Goal: Task Accomplishment & Management: Use online tool/utility

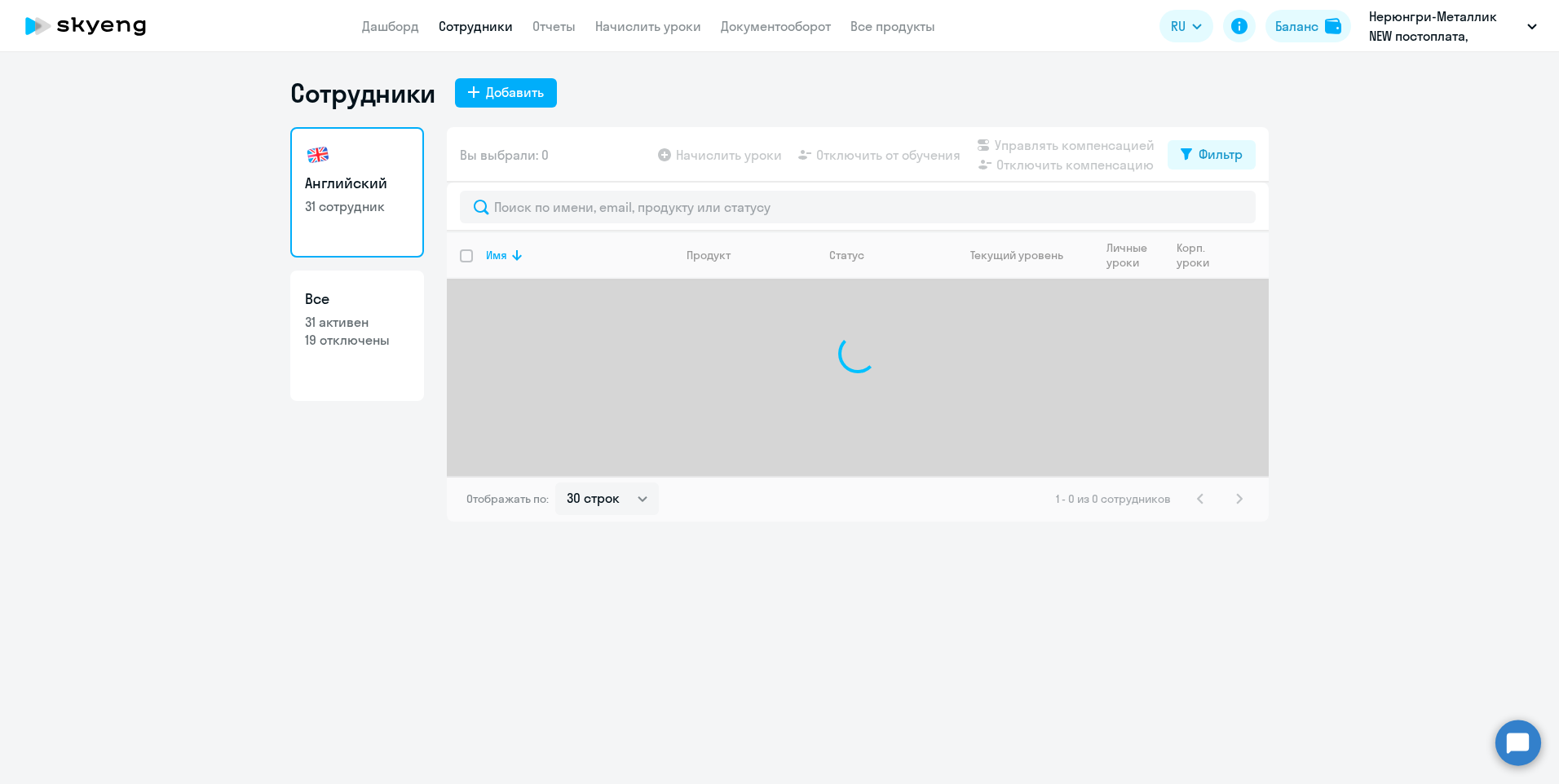
select select "30"
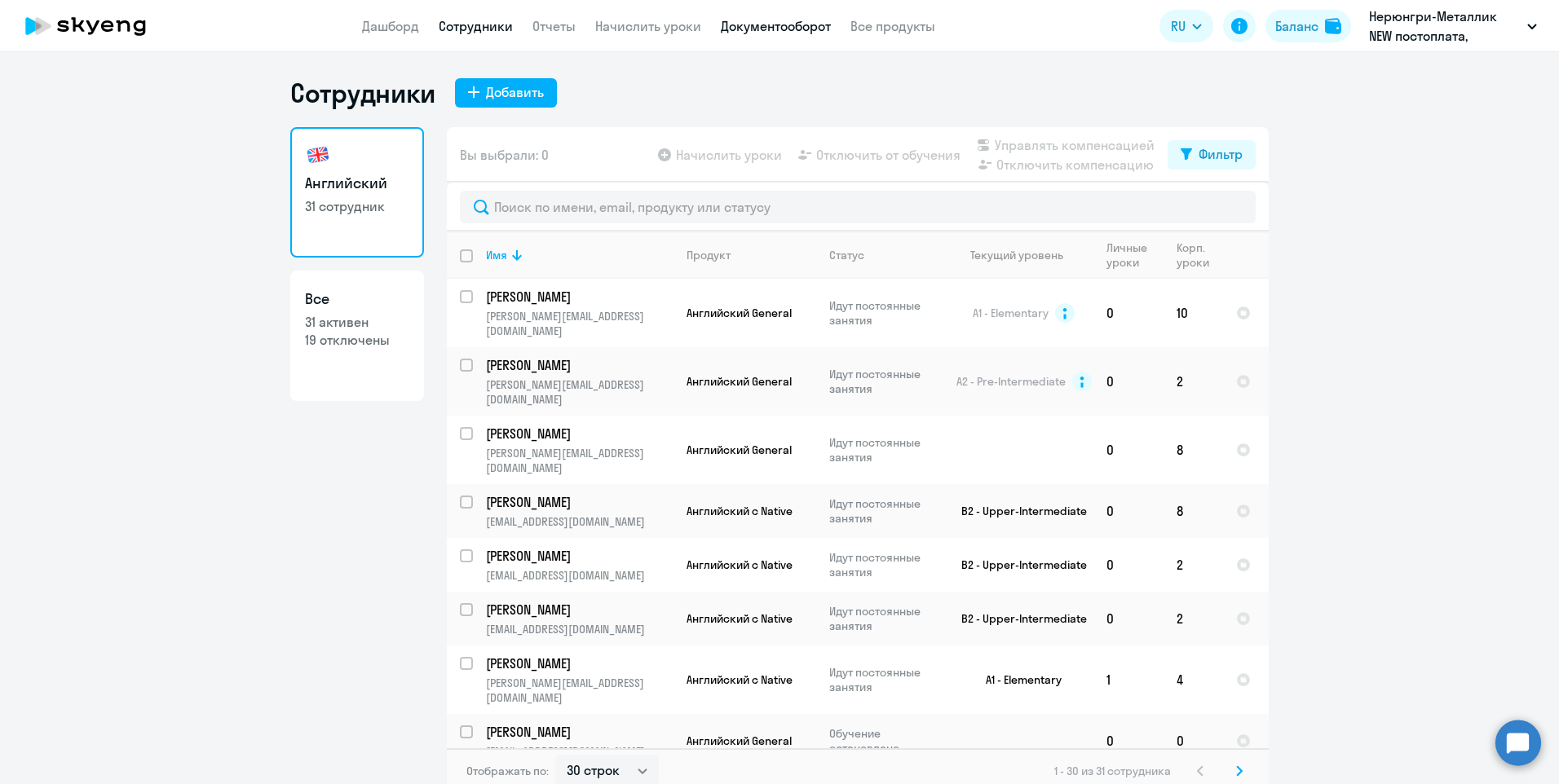
click at [746, 23] on link "Документооборот" at bounding box center [776, 26] width 111 height 16
click at [665, 23] on link "Начислить уроки" at bounding box center [648, 26] width 106 height 16
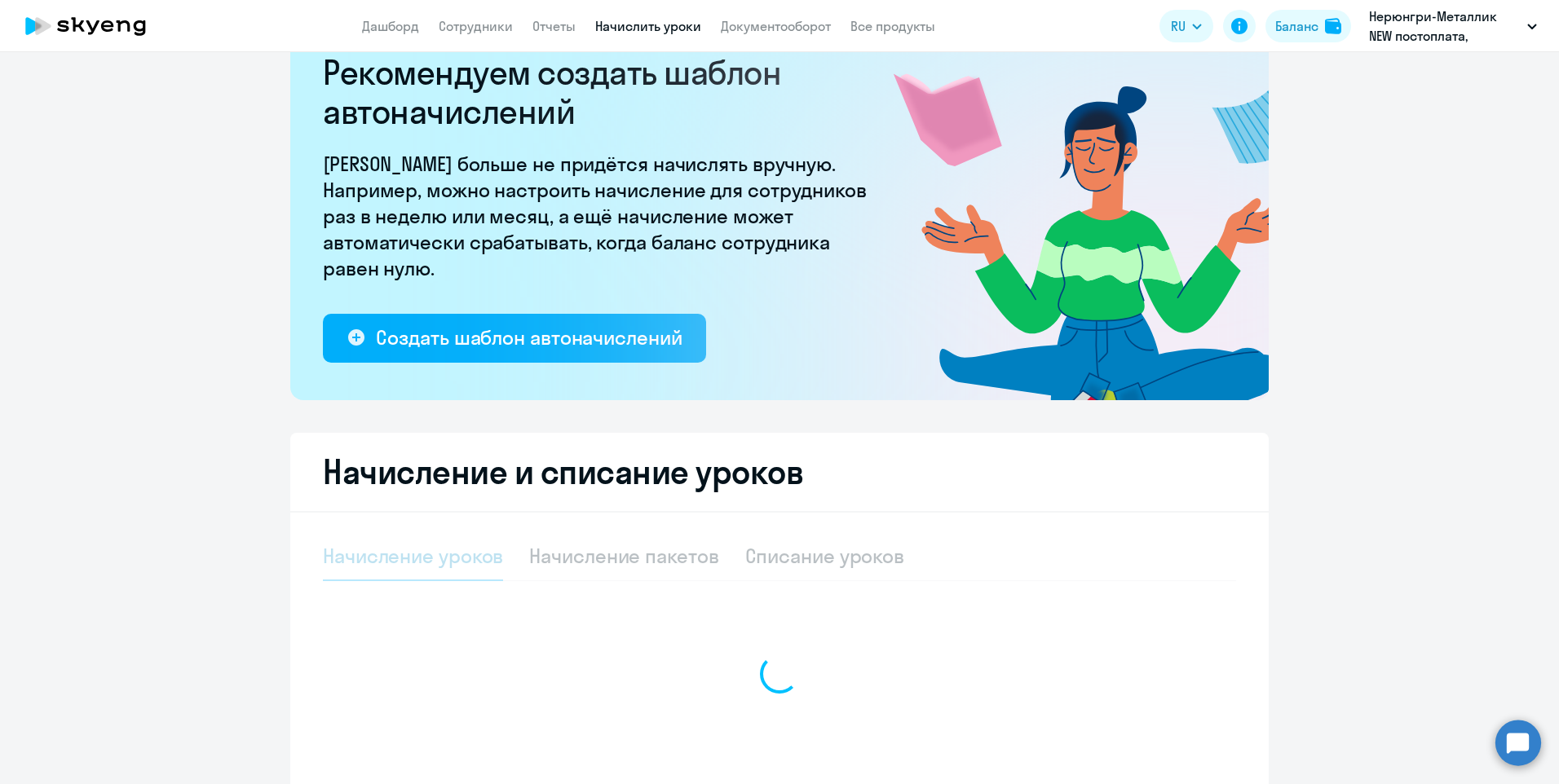
select select "10"
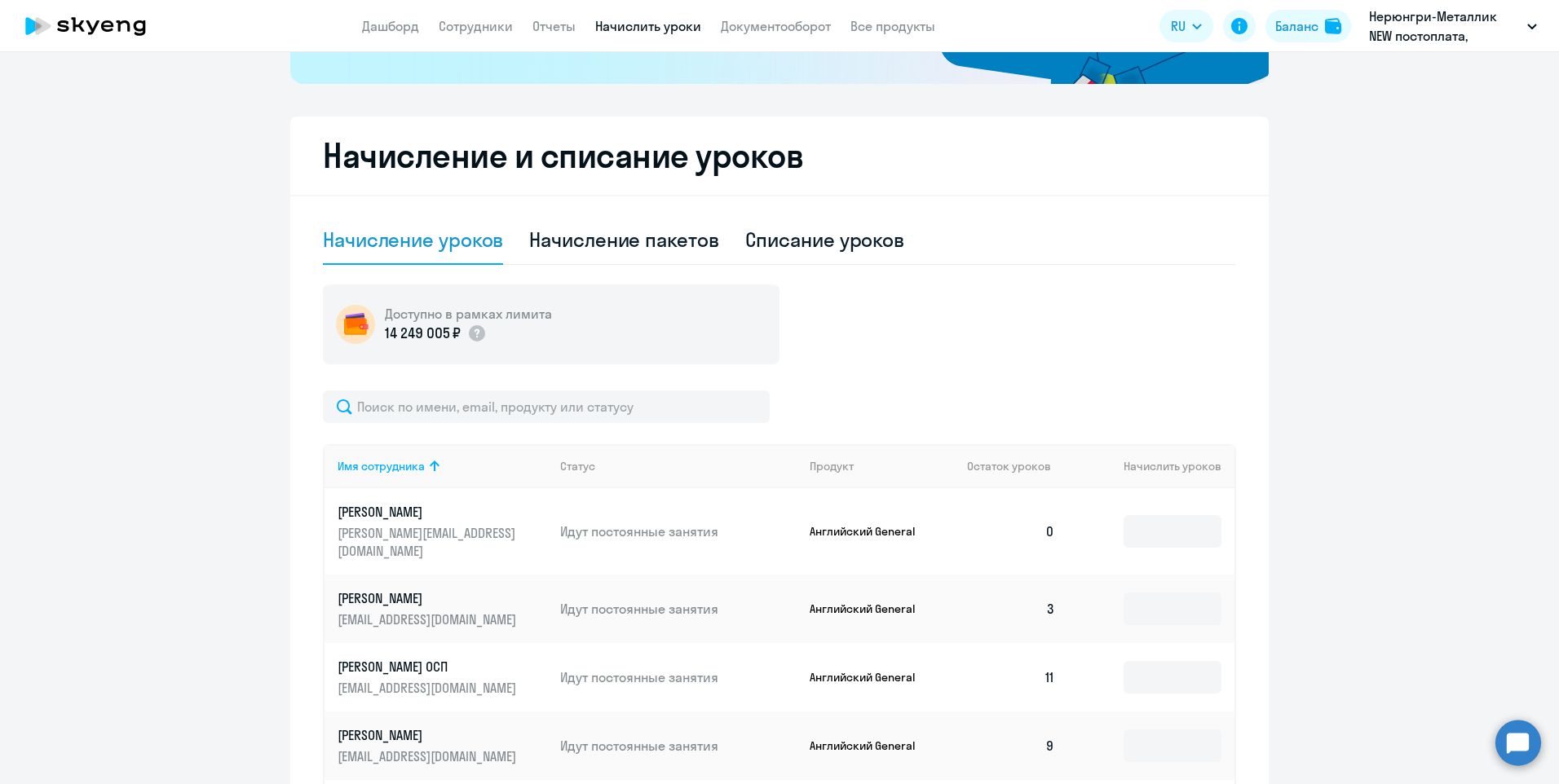
scroll to position [489, 0]
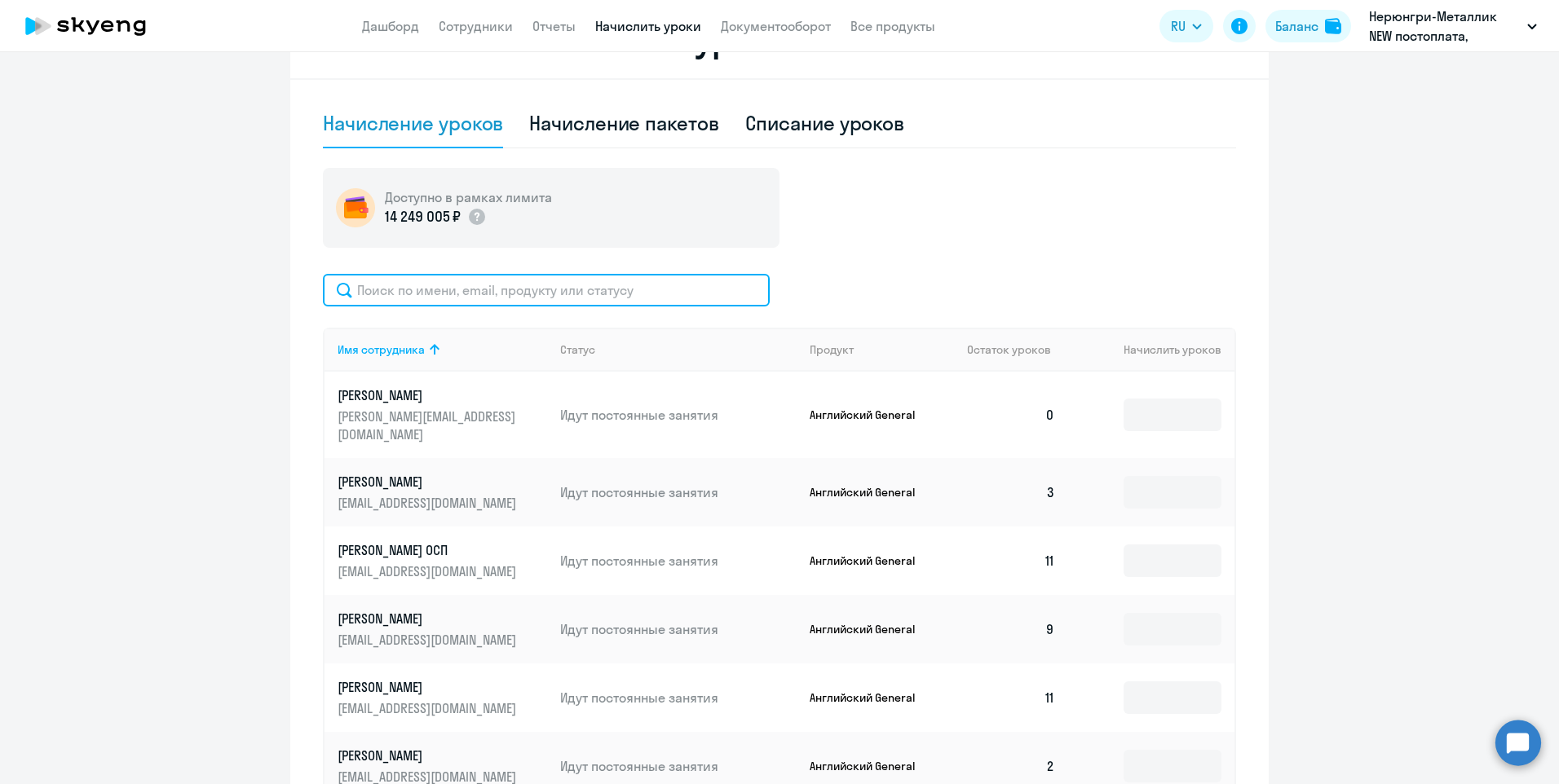
click at [510, 293] on input "text" at bounding box center [546, 291] width 447 height 32
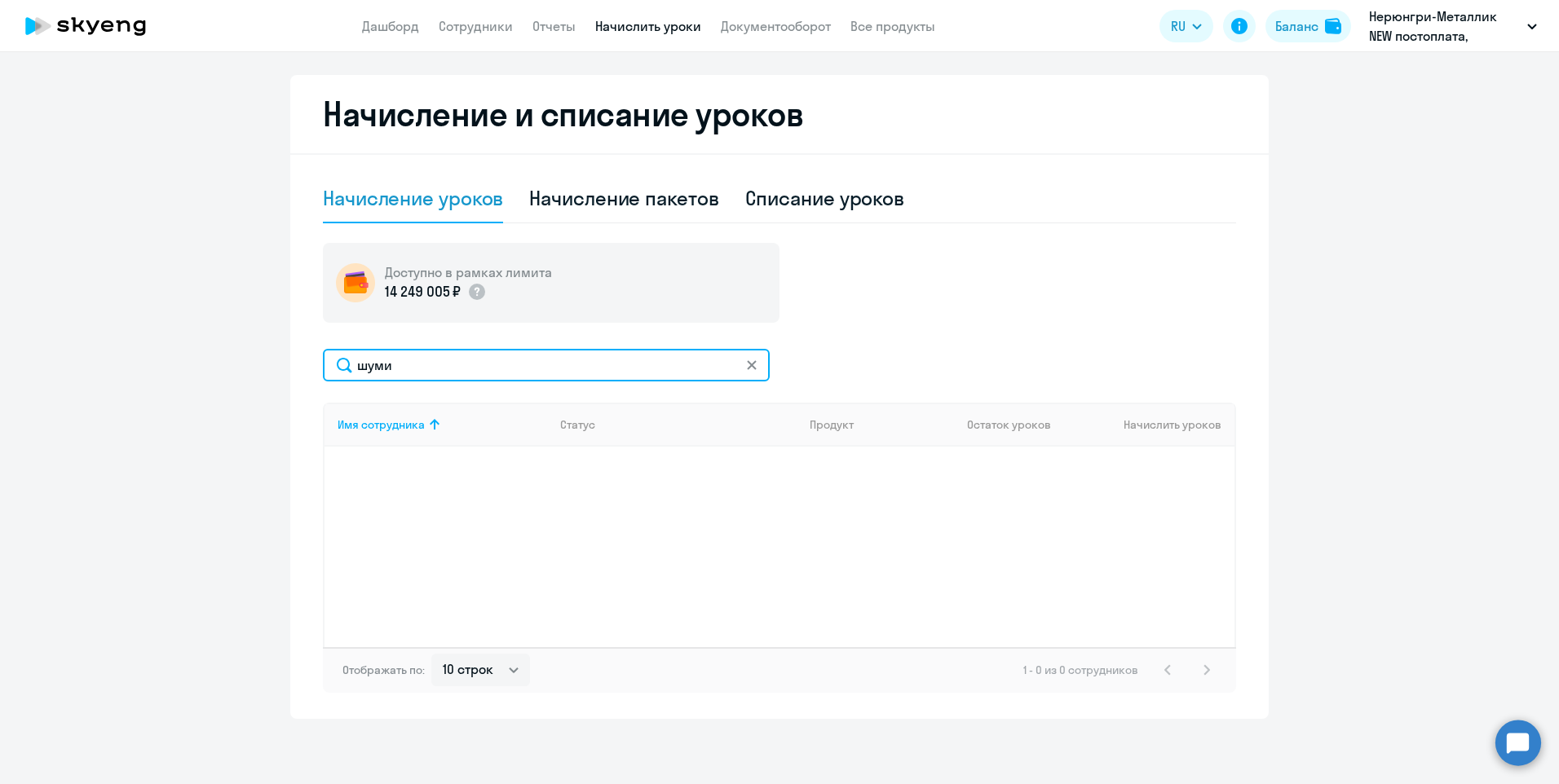
scroll to position [414, 0]
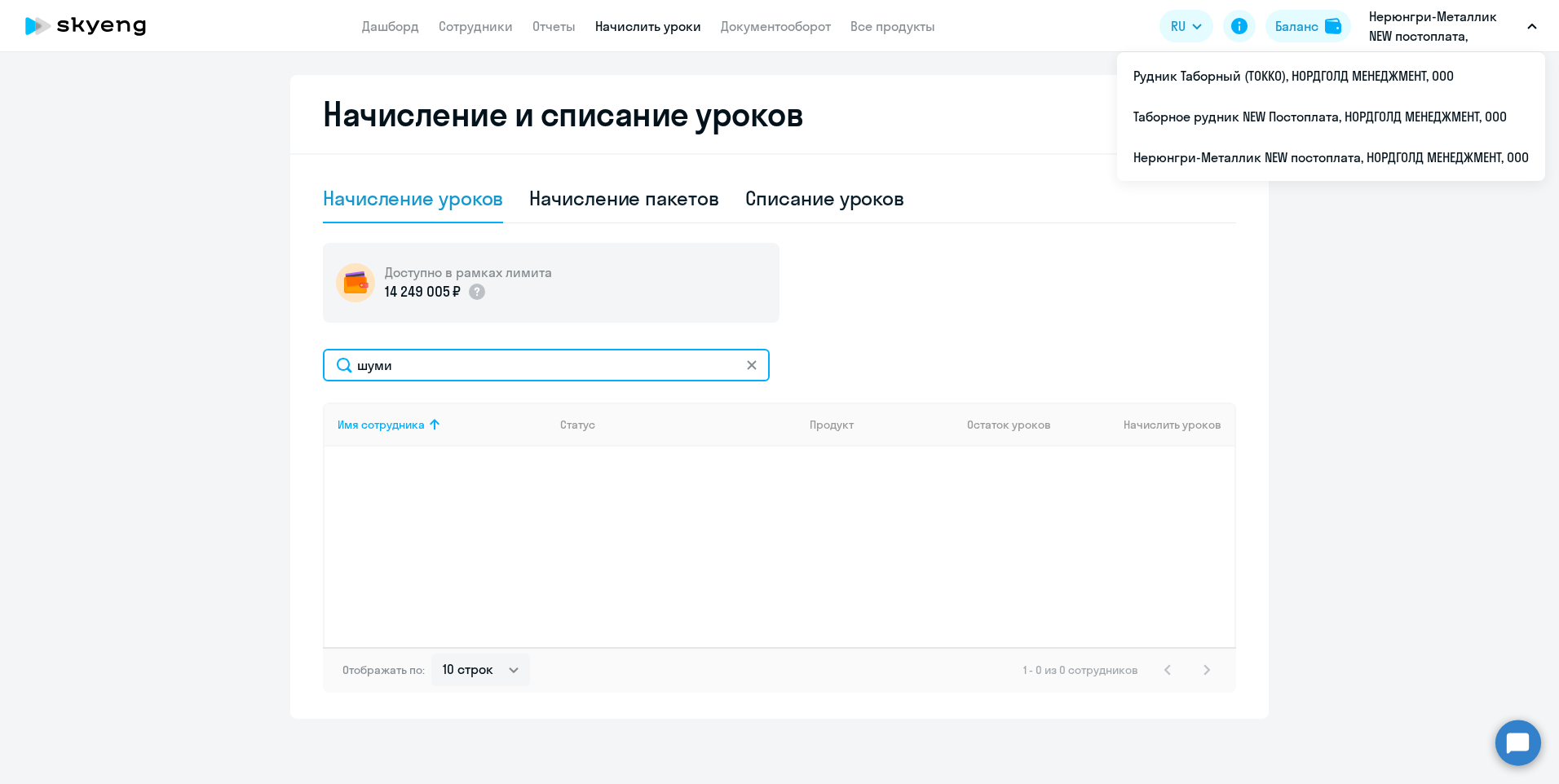
type input "шуми"
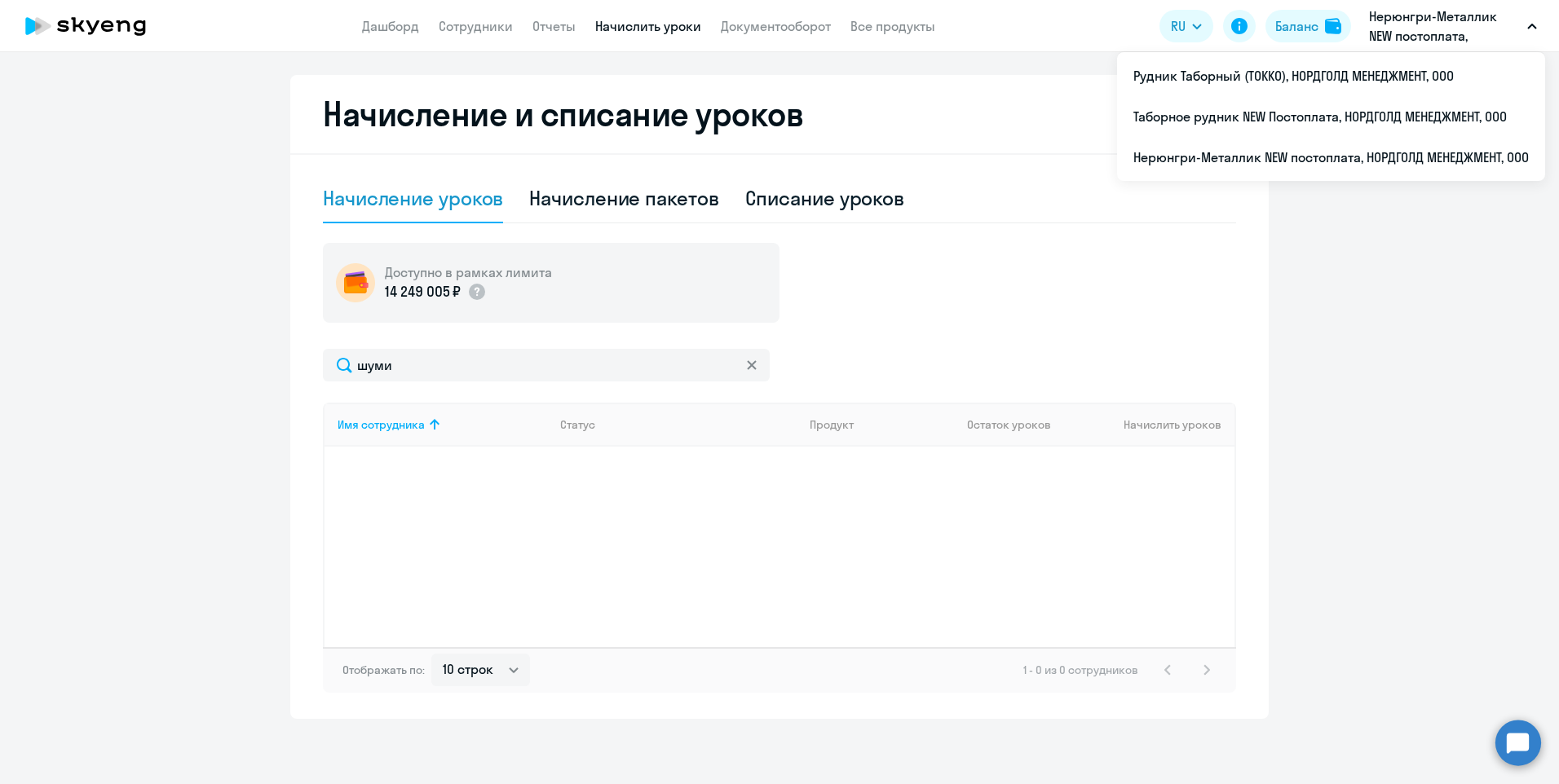
click at [1404, 20] on p "Нерюнгри-Металлик NEW постоплата, НОРДГОЛД МЕНЕДЖМЕНТ, ООО" at bounding box center [1445, 26] width 152 height 39
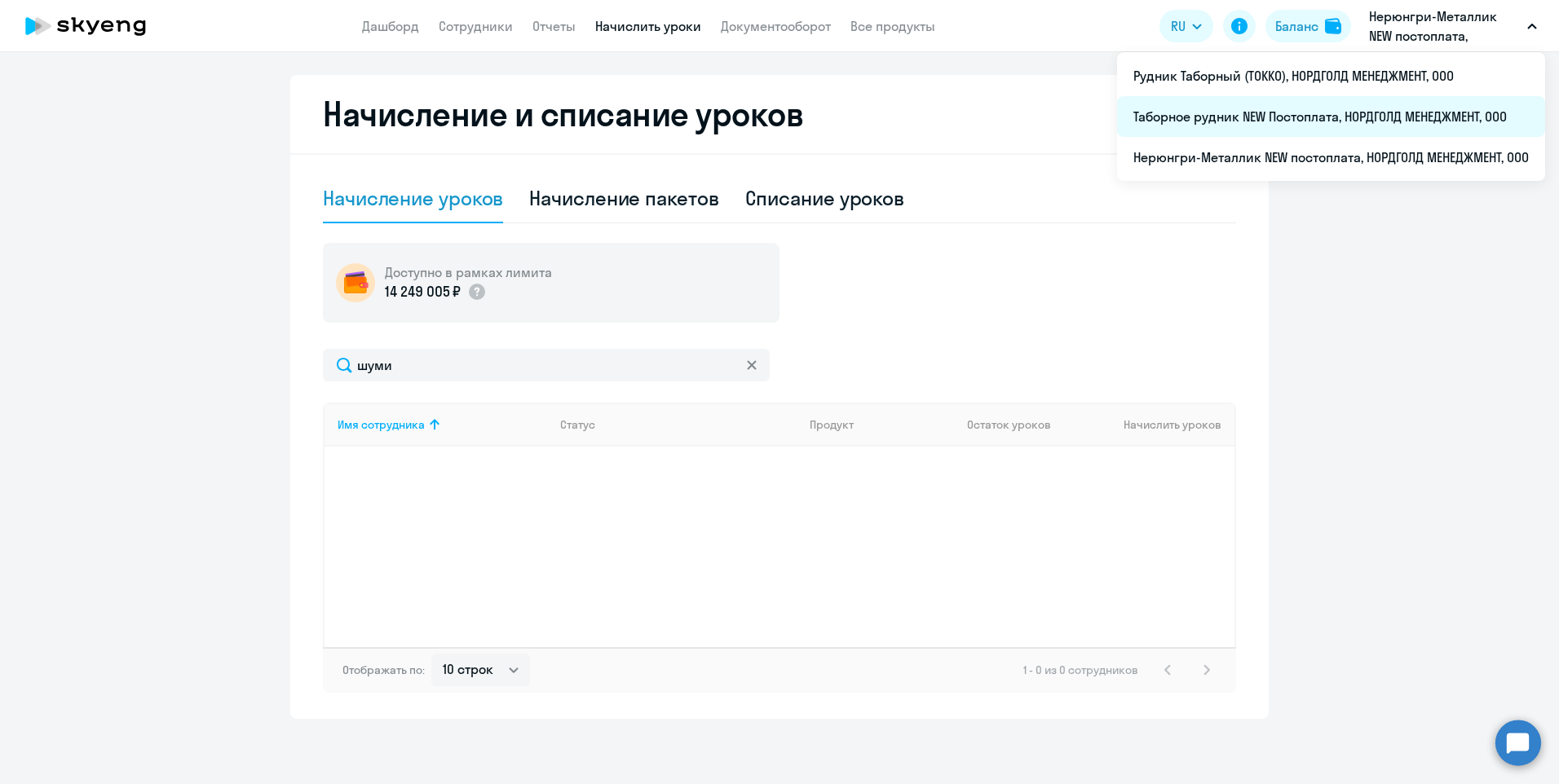
click at [1280, 115] on li "Таборное рудник NEW Постоплата, НОРДГОЛД МЕНЕДЖМЕНТ, ООО" at bounding box center [1330, 116] width 428 height 41
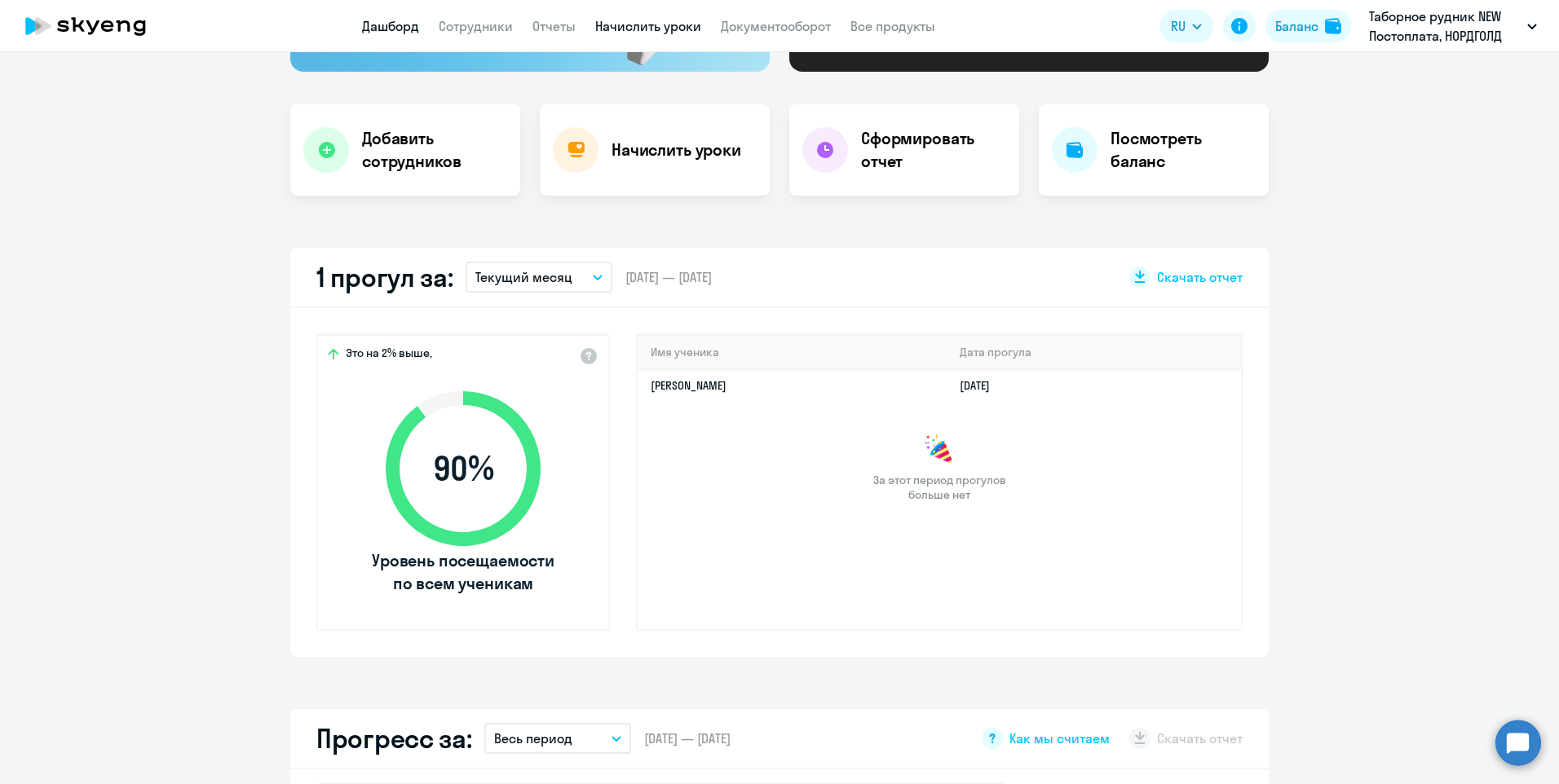
click at [658, 20] on link "Начислить уроки" at bounding box center [648, 26] width 106 height 16
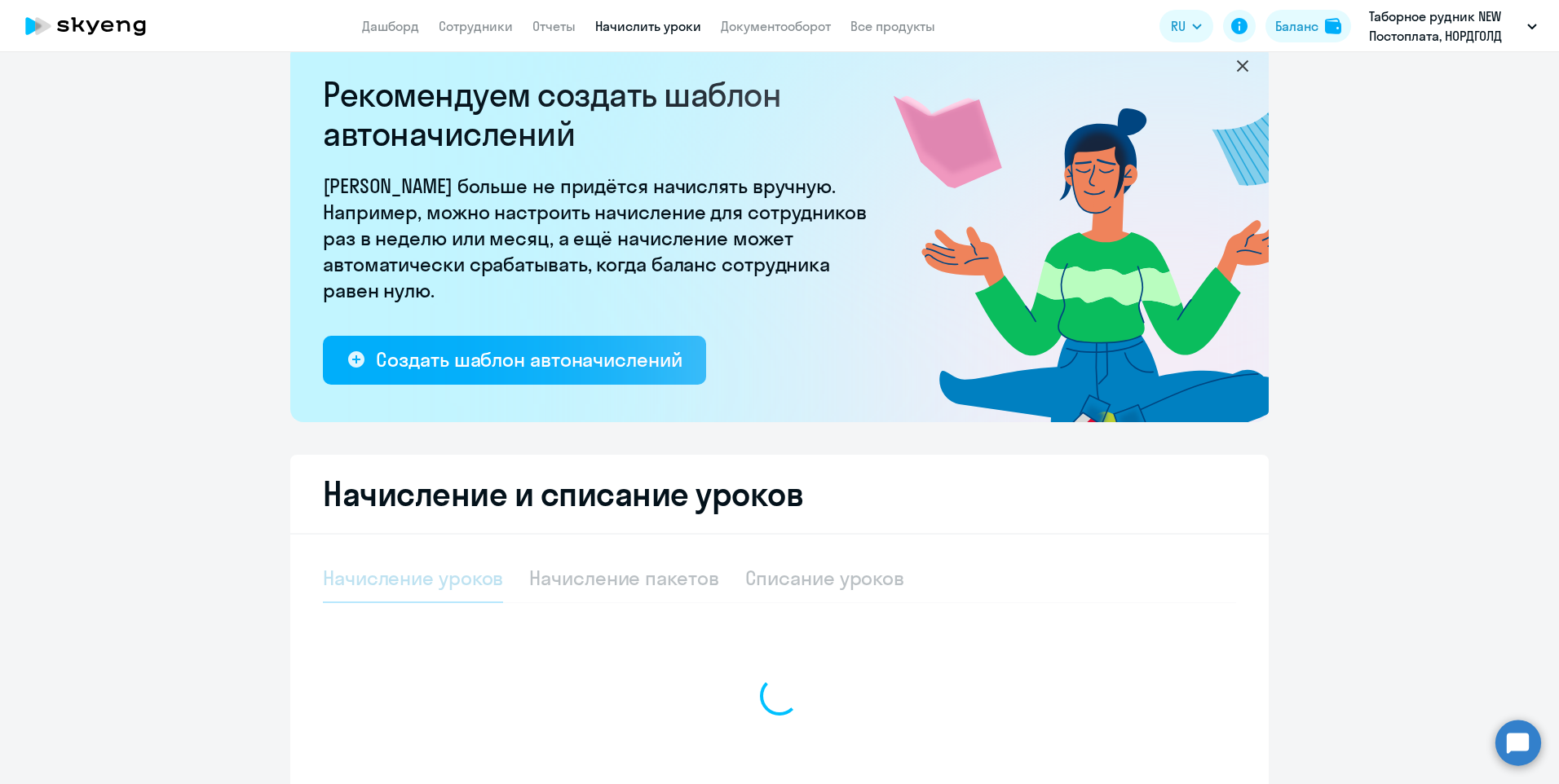
select select "10"
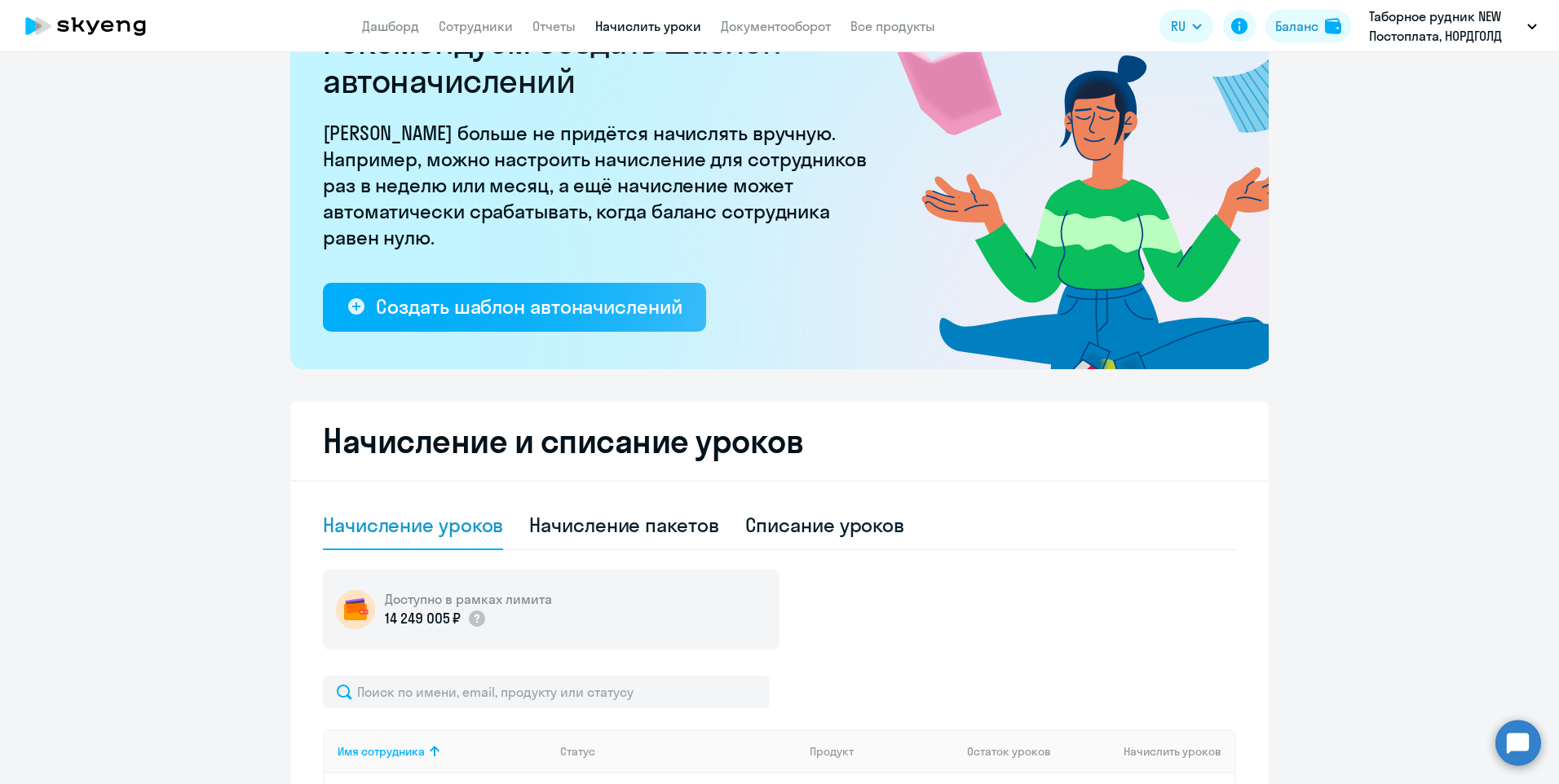
scroll to position [116, 0]
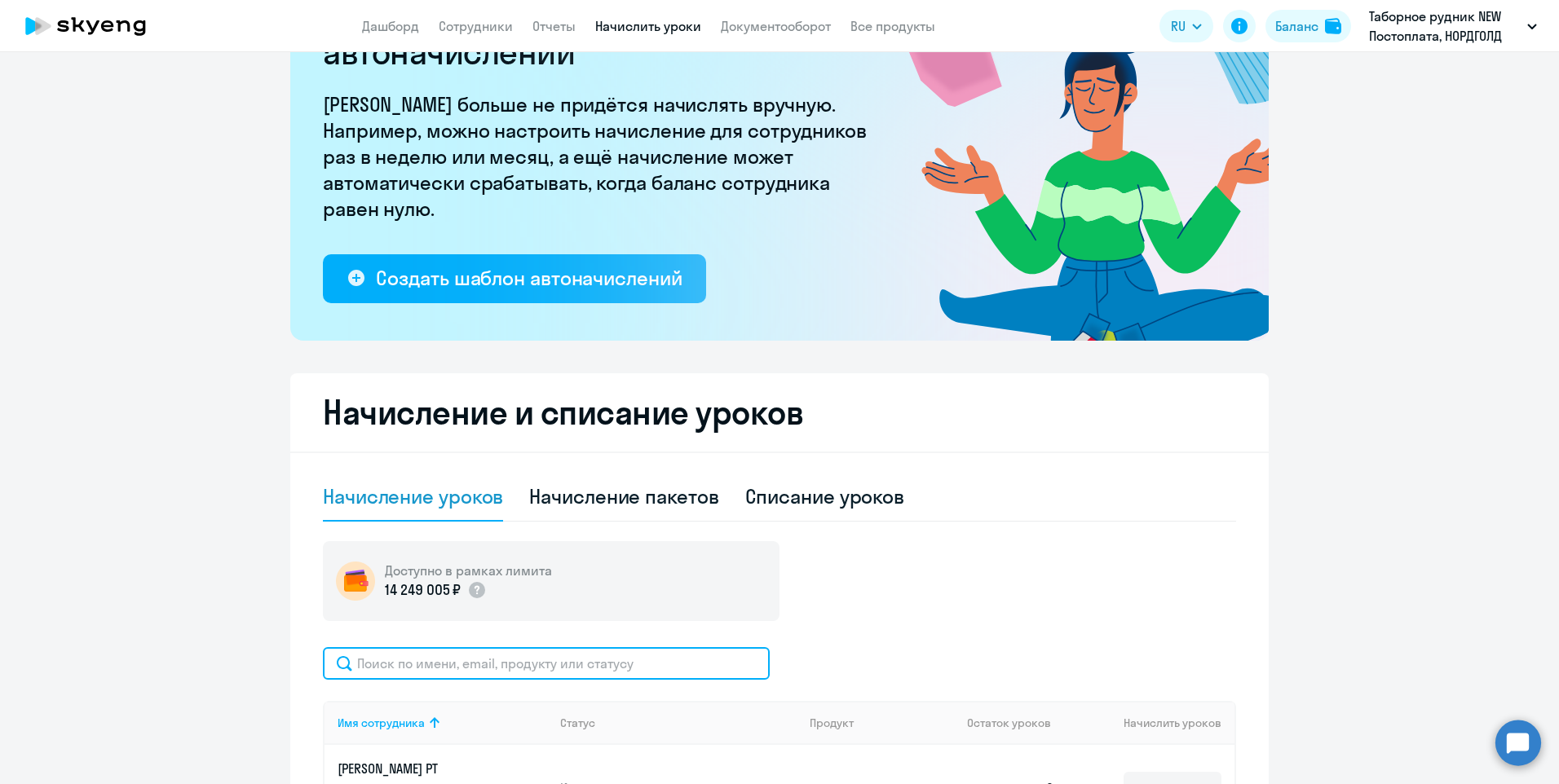
click at [452, 671] on input "text" at bounding box center [546, 663] width 447 height 32
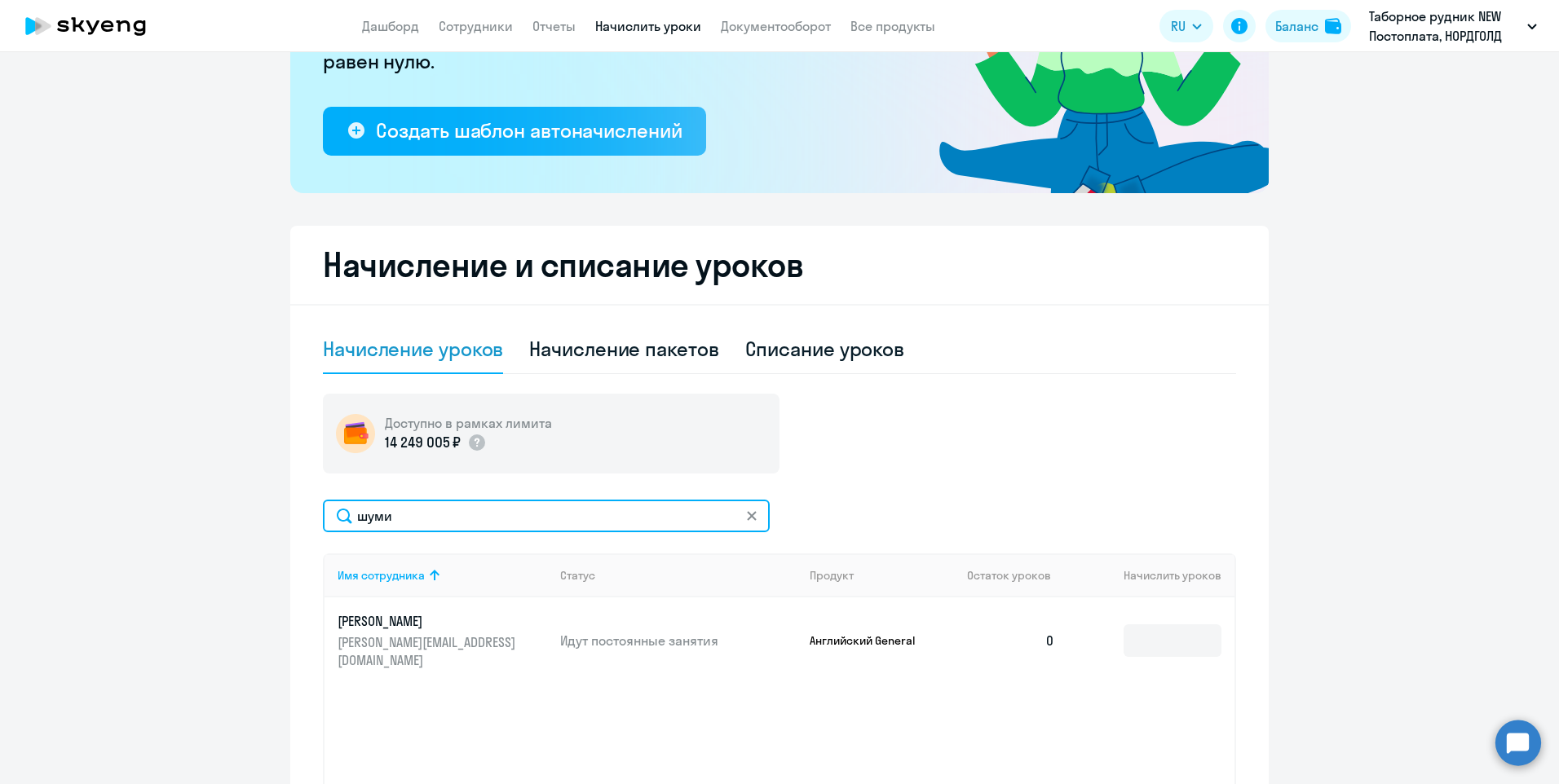
scroll to position [279, 0]
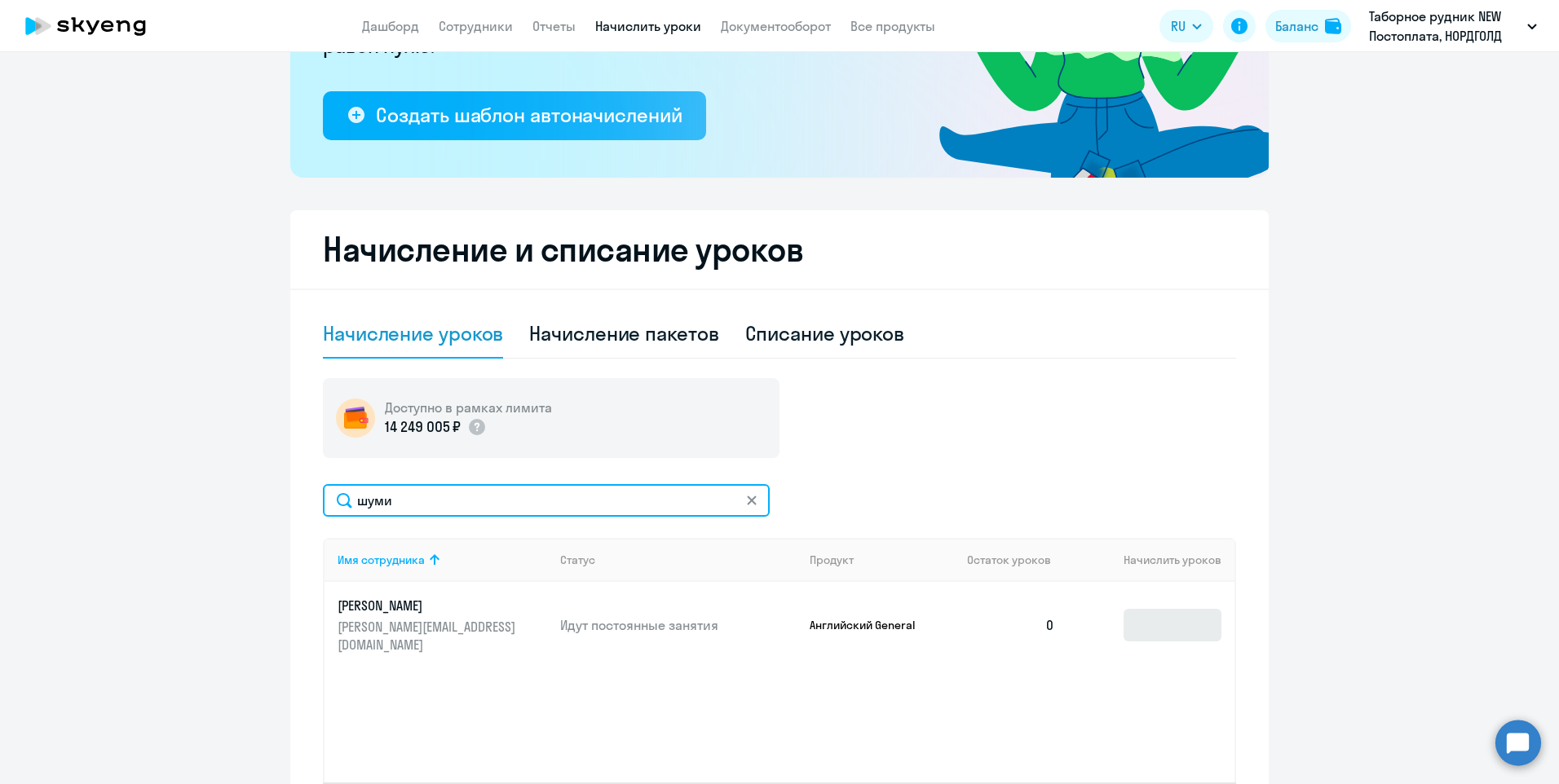
type input "шуми"
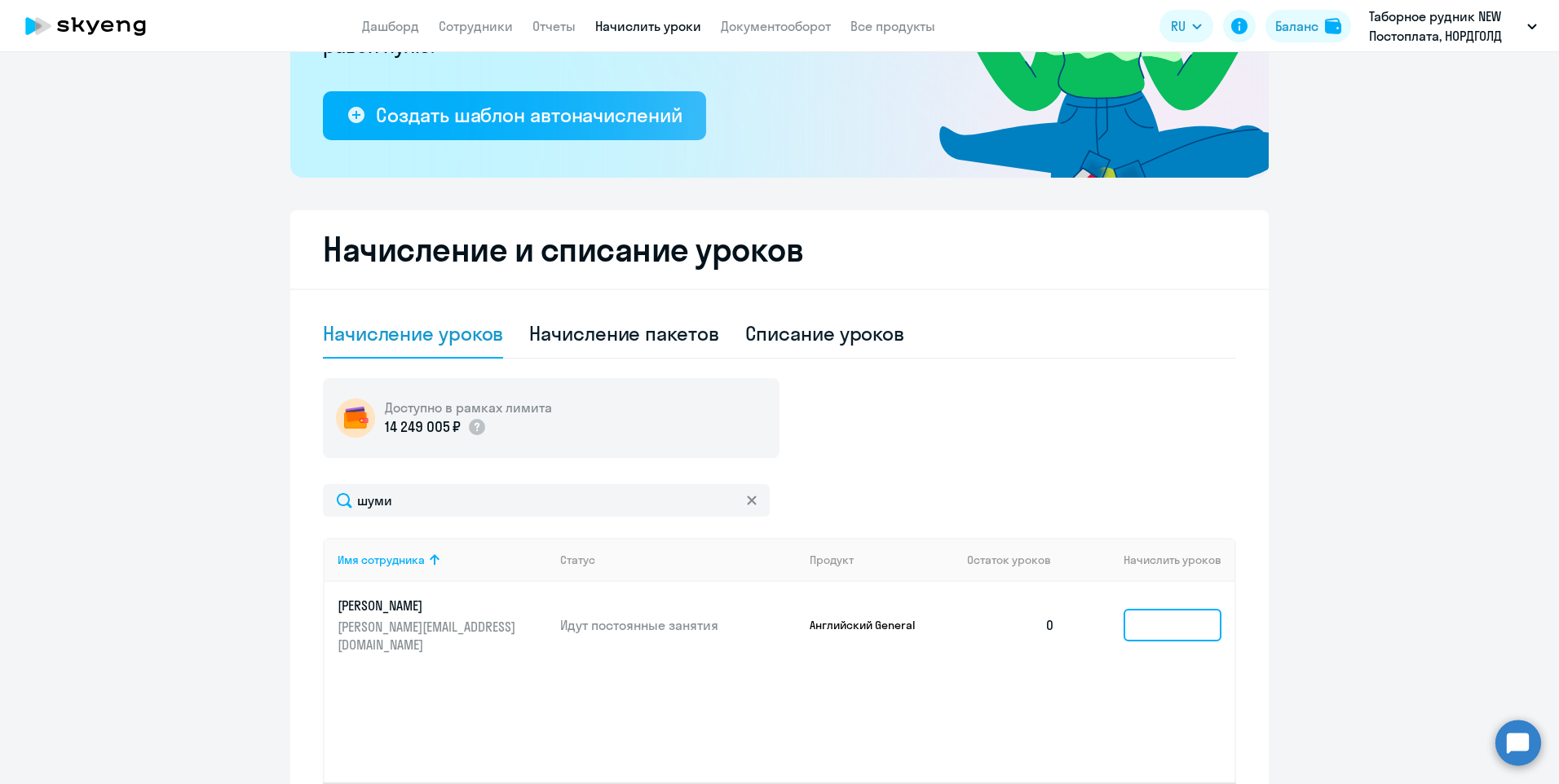
click at [1133, 624] on input at bounding box center [1172, 625] width 98 height 32
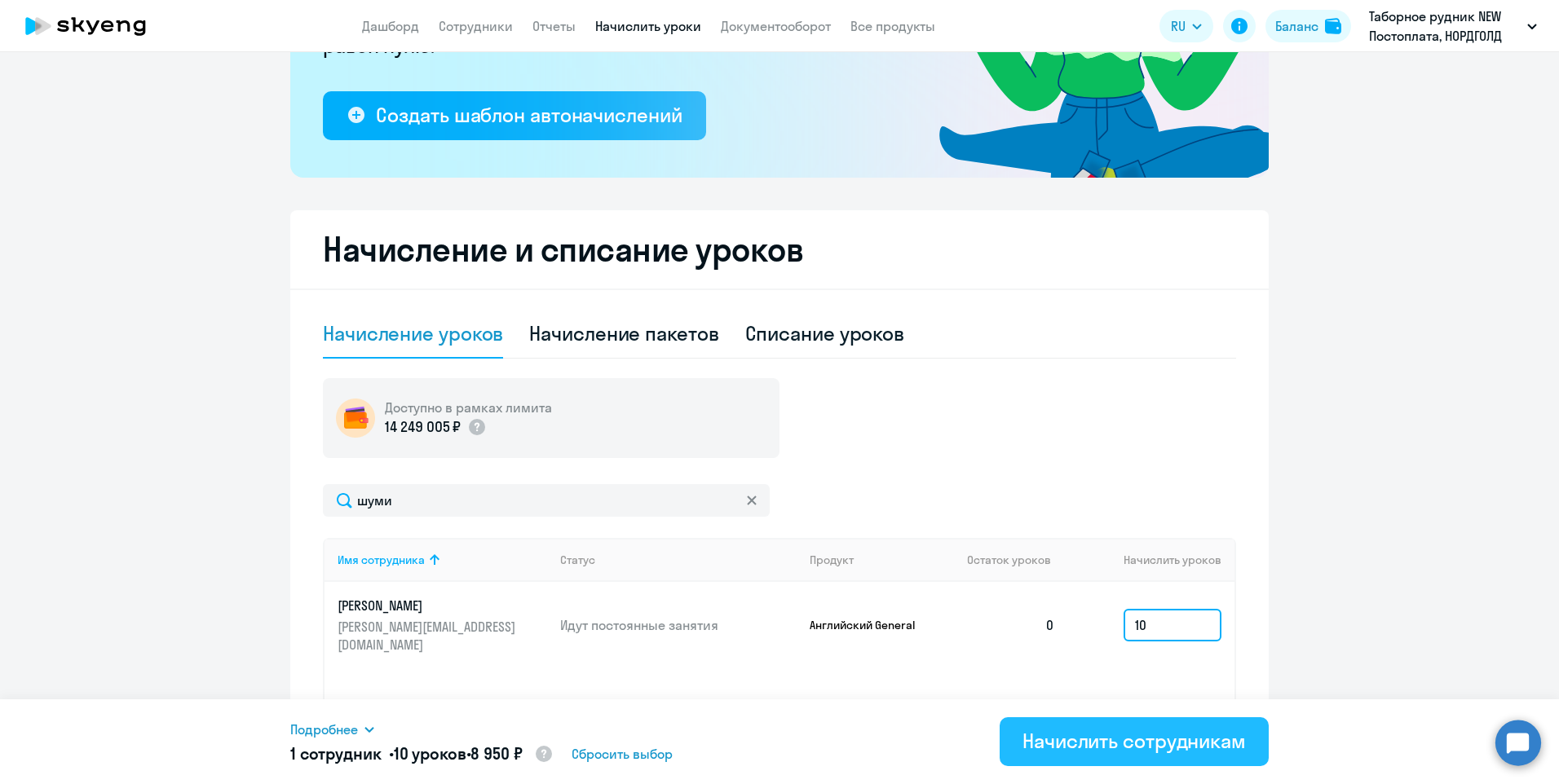
type input "10"
click at [1104, 744] on div "Начислить сотрудникам" at bounding box center [1134, 740] width 223 height 26
